Goal: Transaction & Acquisition: Purchase product/service

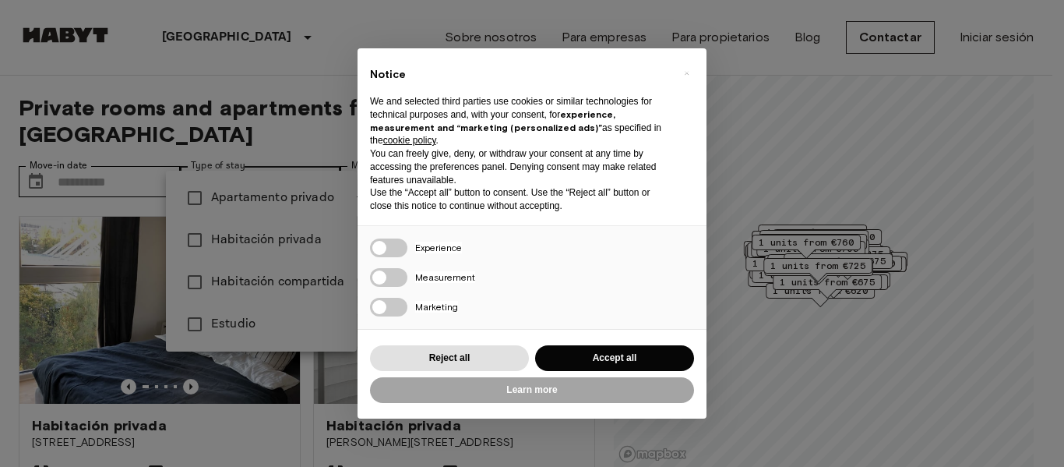
click at [611, 359] on button "Accept all" at bounding box center [614, 358] width 159 height 26
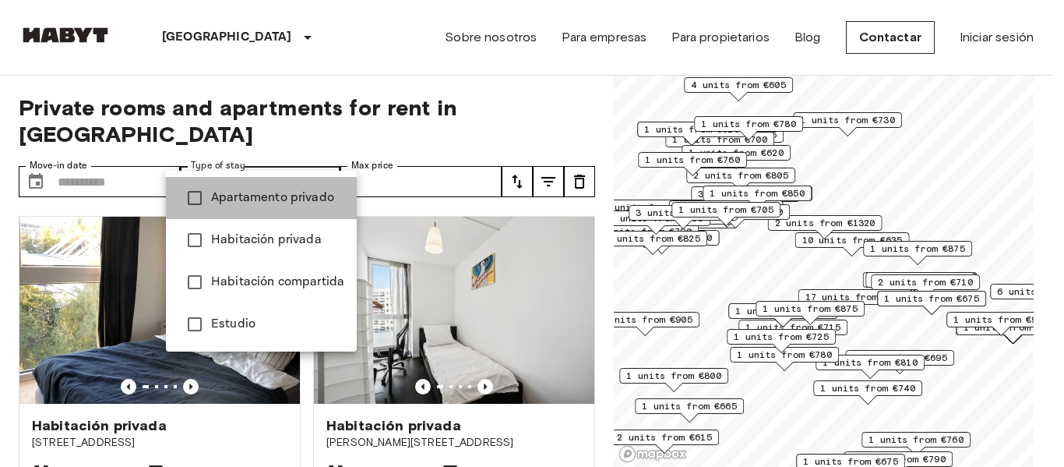
click at [269, 196] on span "Apartamento privado" at bounding box center [277, 198] width 133 height 19
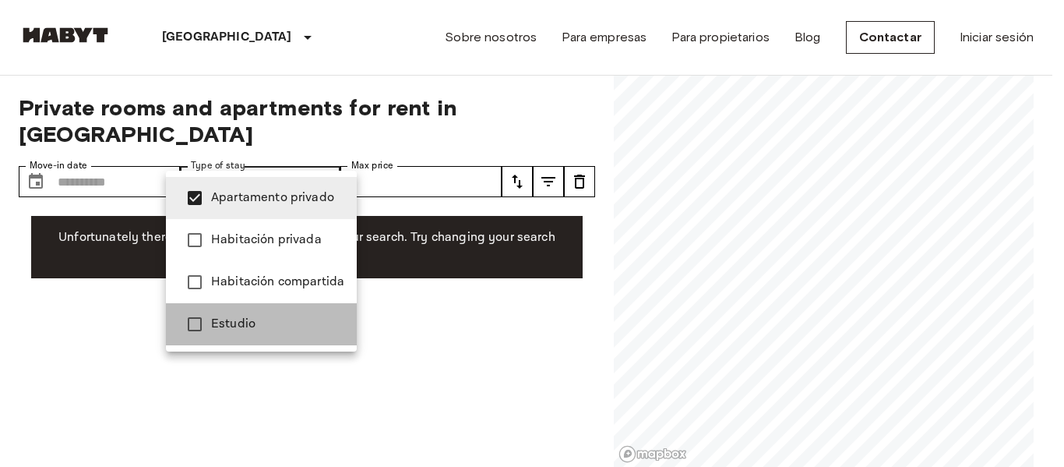
click at [266, 323] on span "Estudio" at bounding box center [277, 324] width 133 height 19
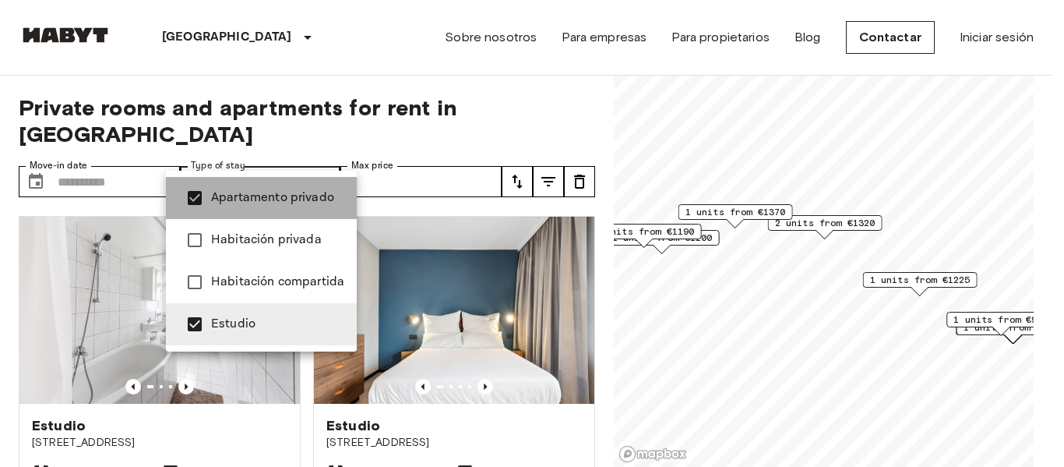
click at [302, 200] on span "Apartamento privado" at bounding box center [277, 198] width 133 height 19
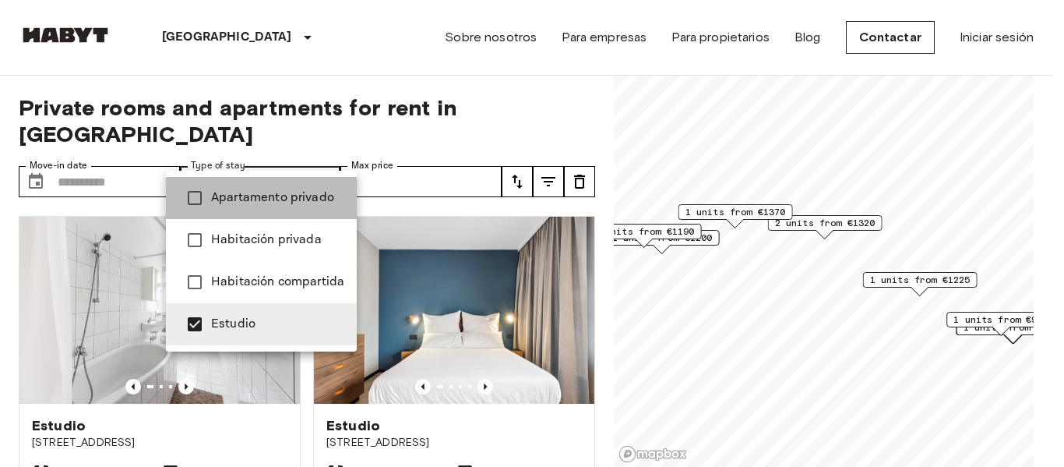
click at [302, 200] on span "Apartamento privado" at bounding box center [277, 198] width 133 height 19
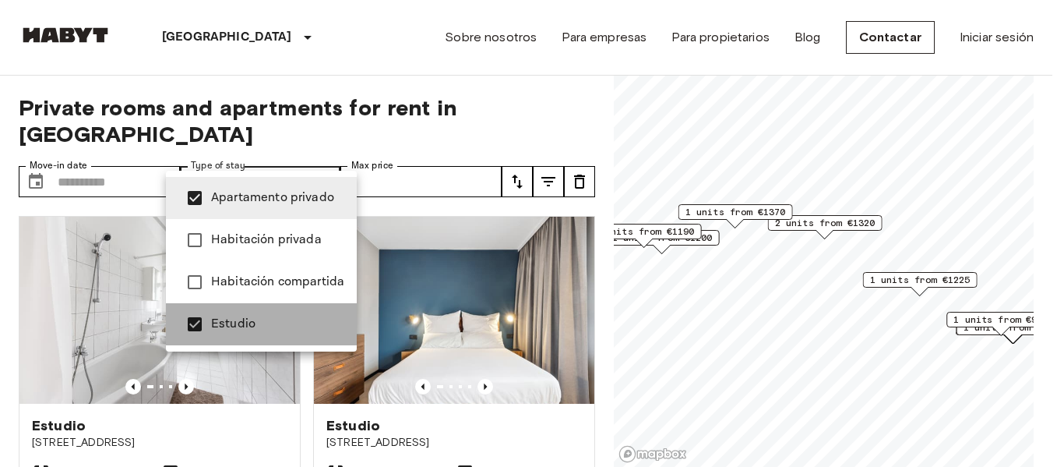
click at [270, 334] on li "Estudio" at bounding box center [261, 324] width 191 height 42
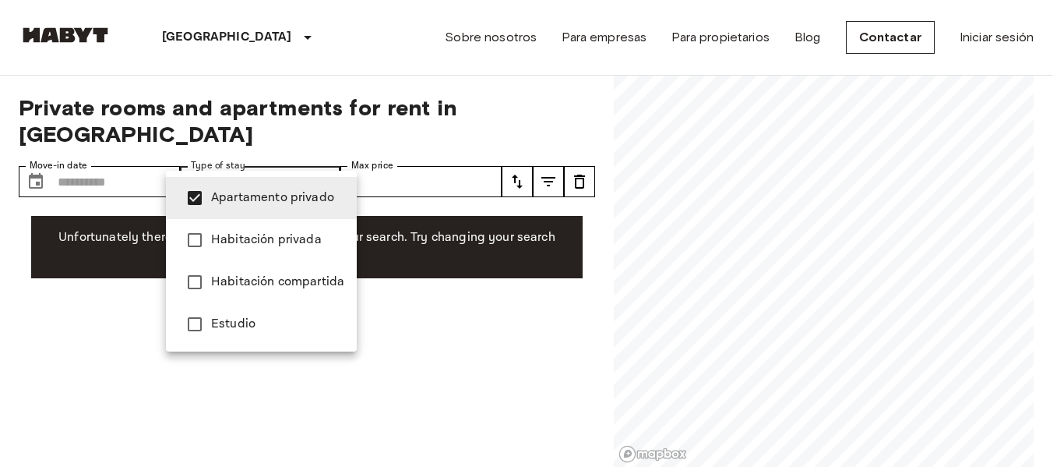
click at [272, 334] on li "Estudio" at bounding box center [261, 324] width 191 height 42
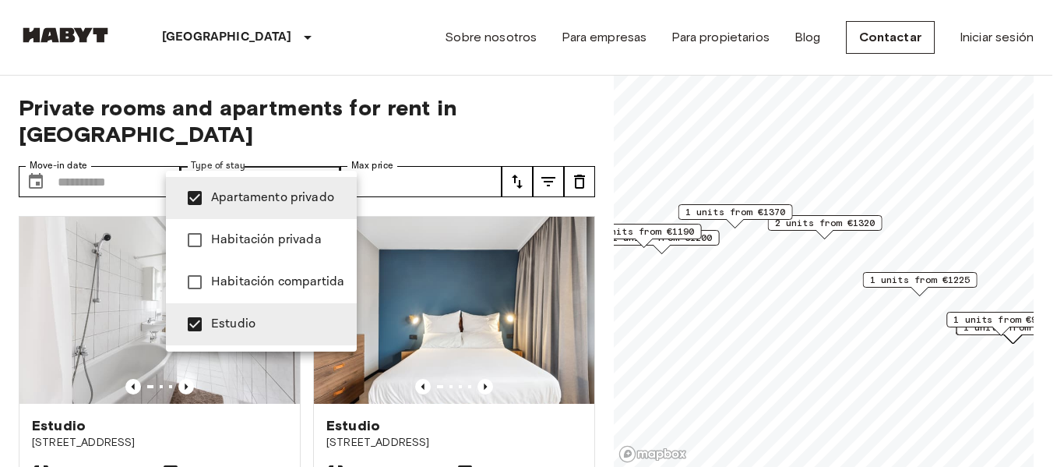
click at [289, 192] on span "Apartamento privado" at bounding box center [277, 198] width 133 height 19
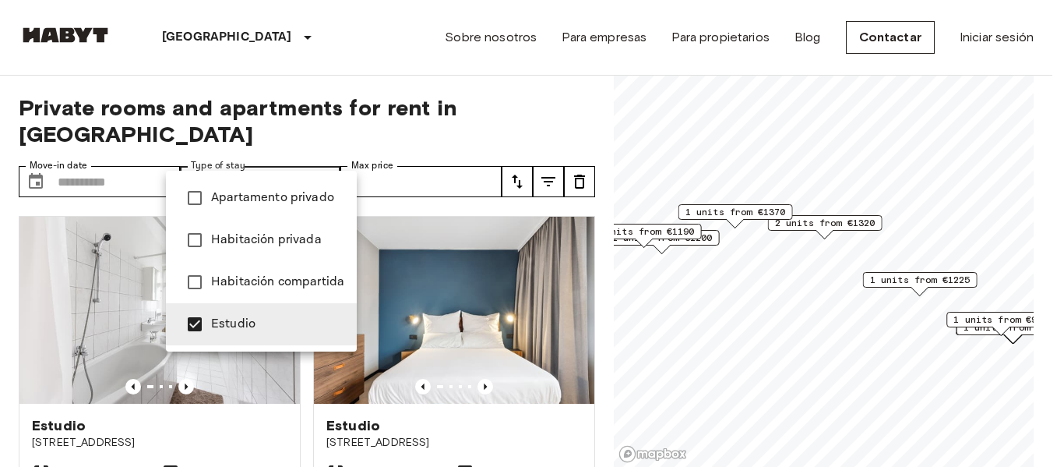
type input "******"
click at [484, 88] on div at bounding box center [532, 233] width 1064 height 467
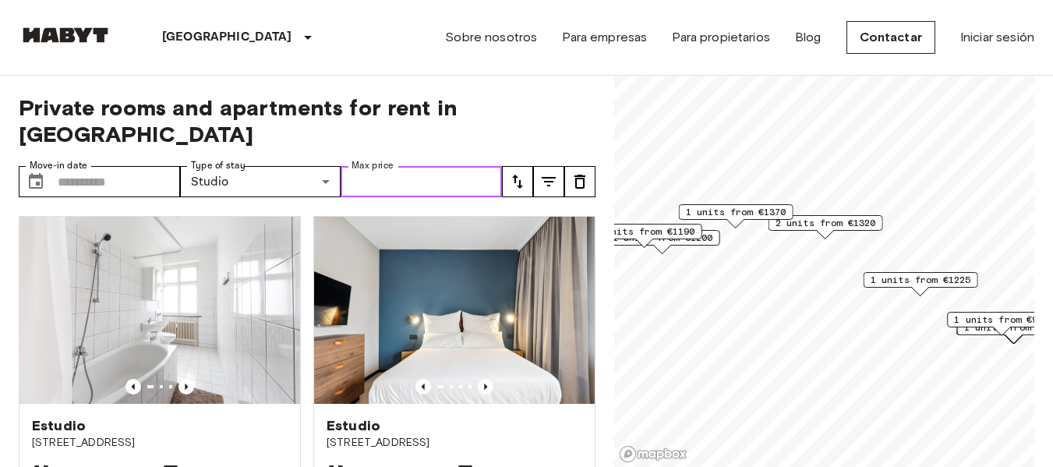
click at [412, 166] on input "Max price" at bounding box center [421, 181] width 161 height 31
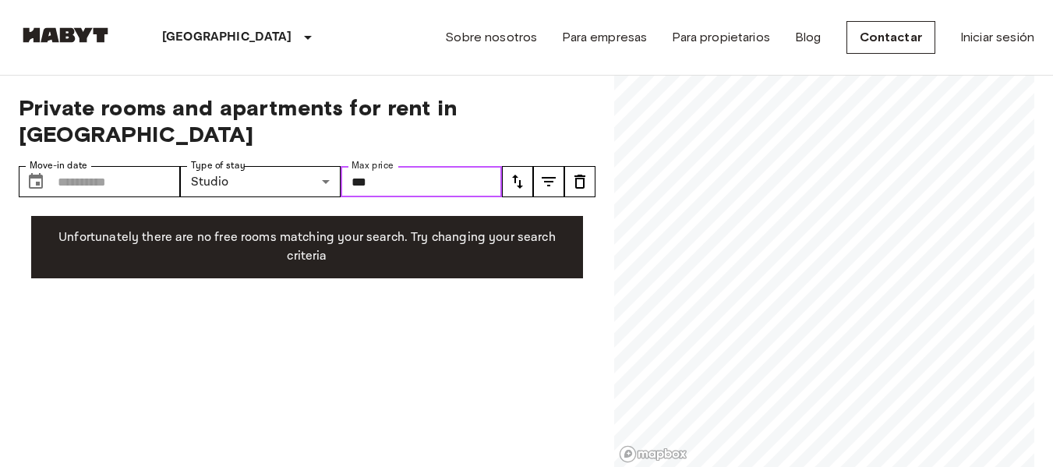
type input "***"
click at [557, 118] on span "Private rooms and apartments for rent in [GEOGRAPHIC_DATA]" at bounding box center [307, 120] width 577 height 53
